Goal: Navigation & Orientation: Find specific page/section

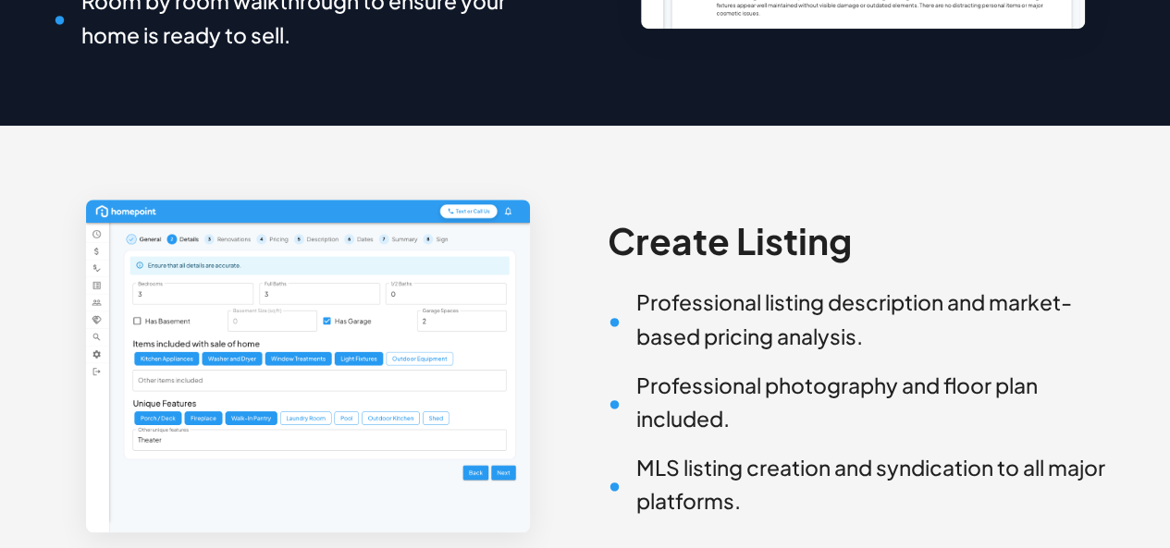
scroll to position [623, 0]
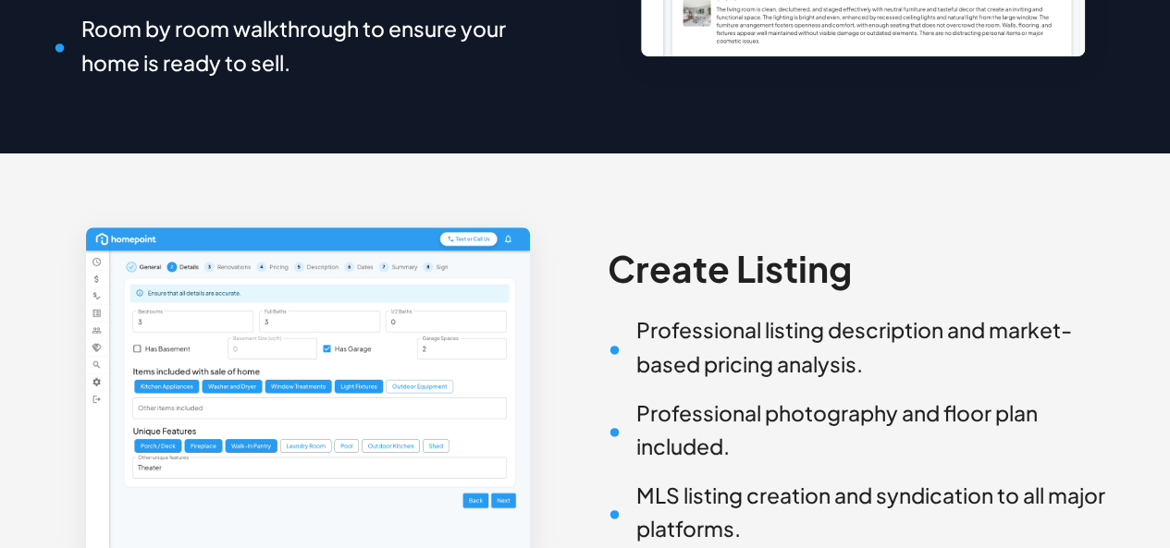
drag, startPoint x: 1085, startPoint y: 147, endPoint x: 1080, endPoint y: 115, distance: 32.8
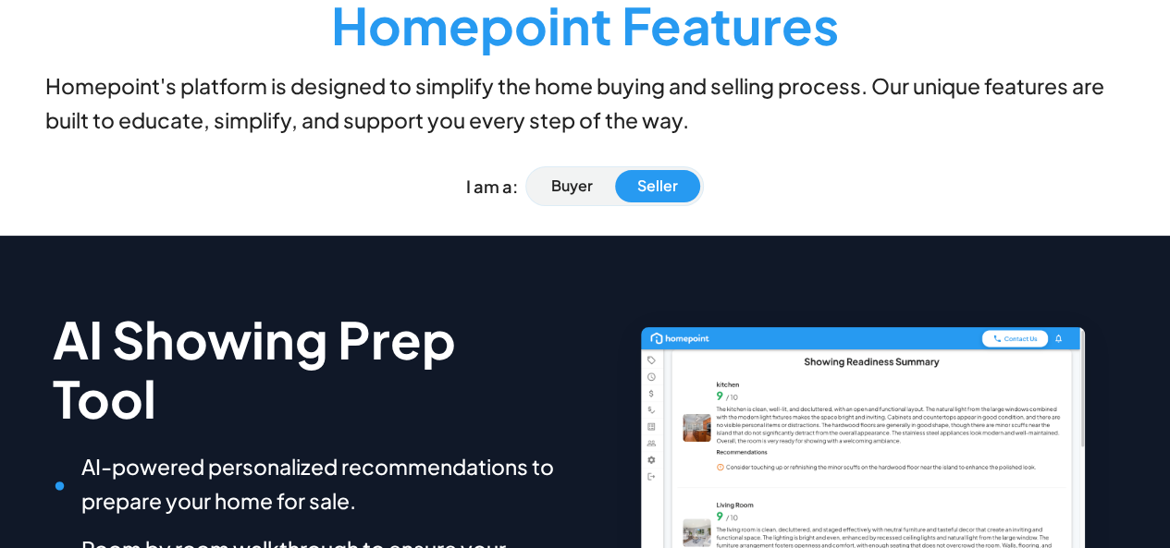
scroll to position [80, 0]
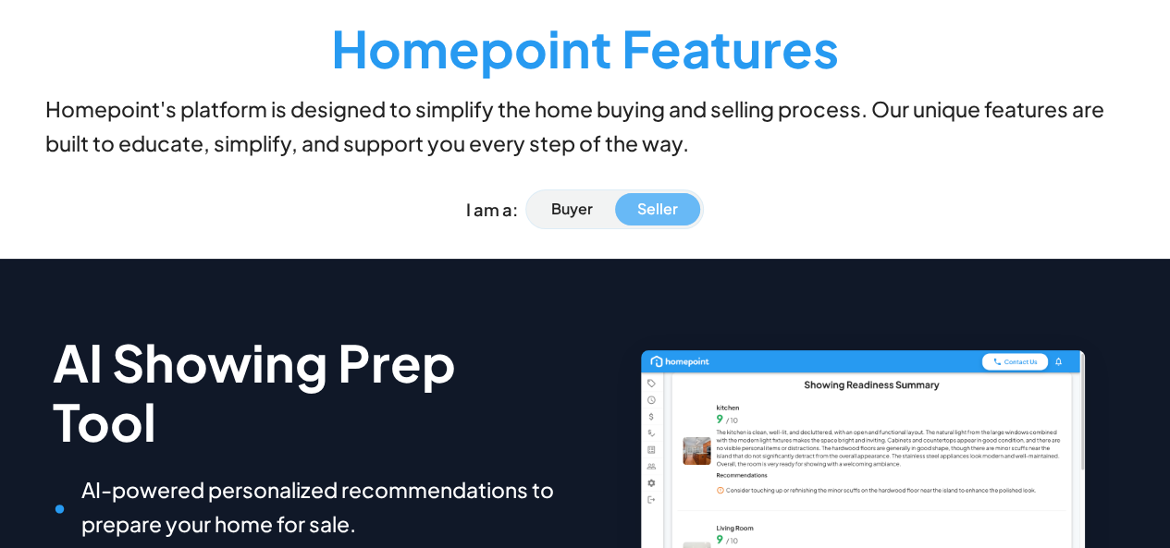
click at [644, 208] on p "Seller" at bounding box center [657, 209] width 41 height 21
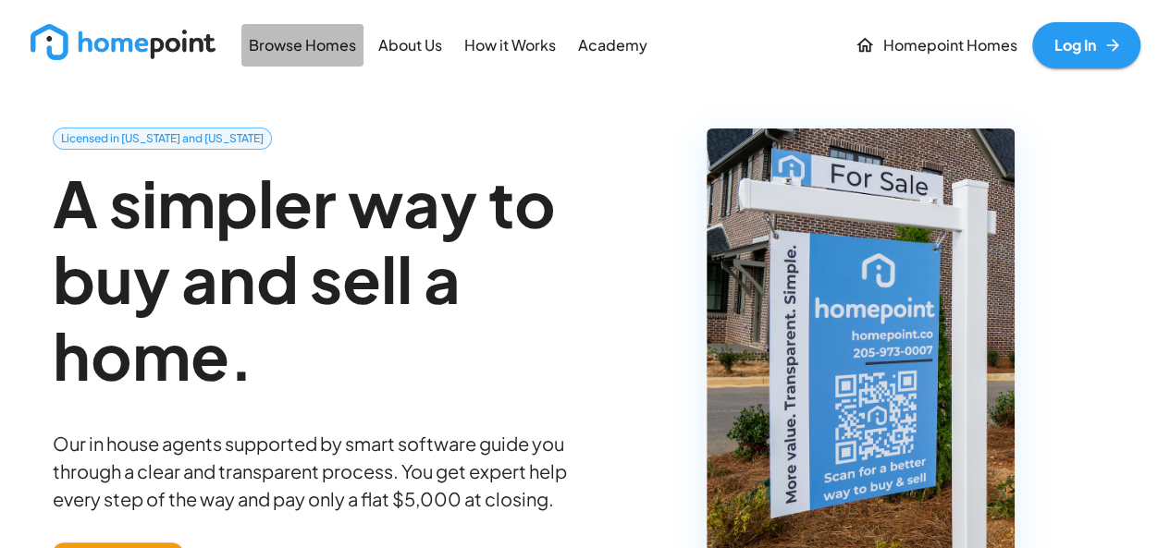
click at [339, 51] on p "Browse Homes" at bounding box center [302, 45] width 107 height 21
